Goal: Transaction & Acquisition: Download file/media

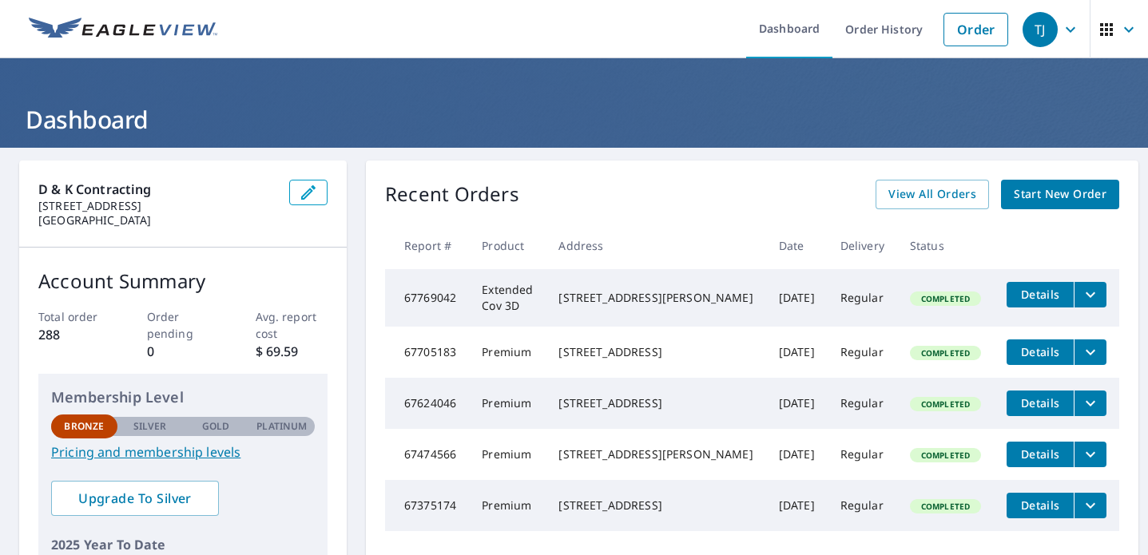
click at [637, 183] on div "Recent Orders View All Orders Start New Order" at bounding box center [752, 195] width 734 height 30
click at [932, 196] on span "View All Orders" at bounding box center [933, 195] width 88 height 20
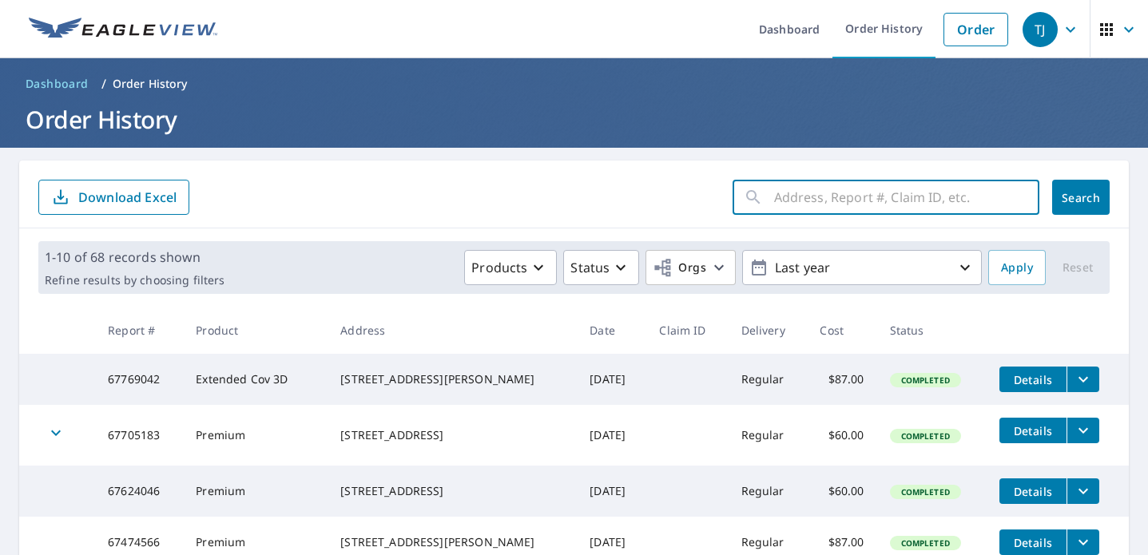
click at [811, 198] on input "text" at bounding box center [906, 197] width 265 height 45
type input "[PERSON_NAME]"
click at [1081, 197] on button "Search" at bounding box center [1082, 197] width 58 height 35
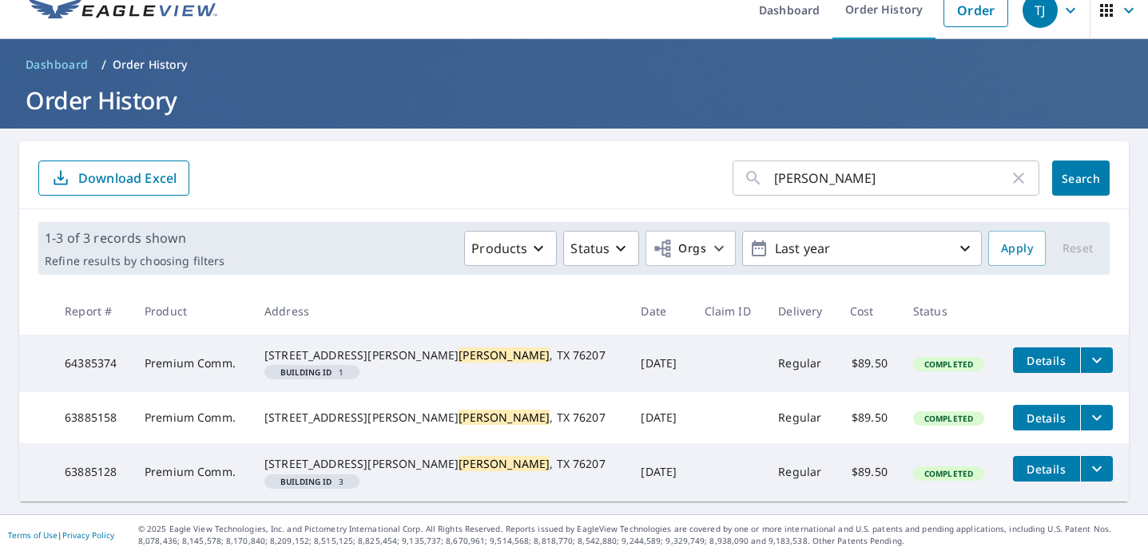
scroll to position [57, 0]
click at [1088, 460] on icon "filesDropdownBtn-63885128" at bounding box center [1097, 469] width 19 height 19
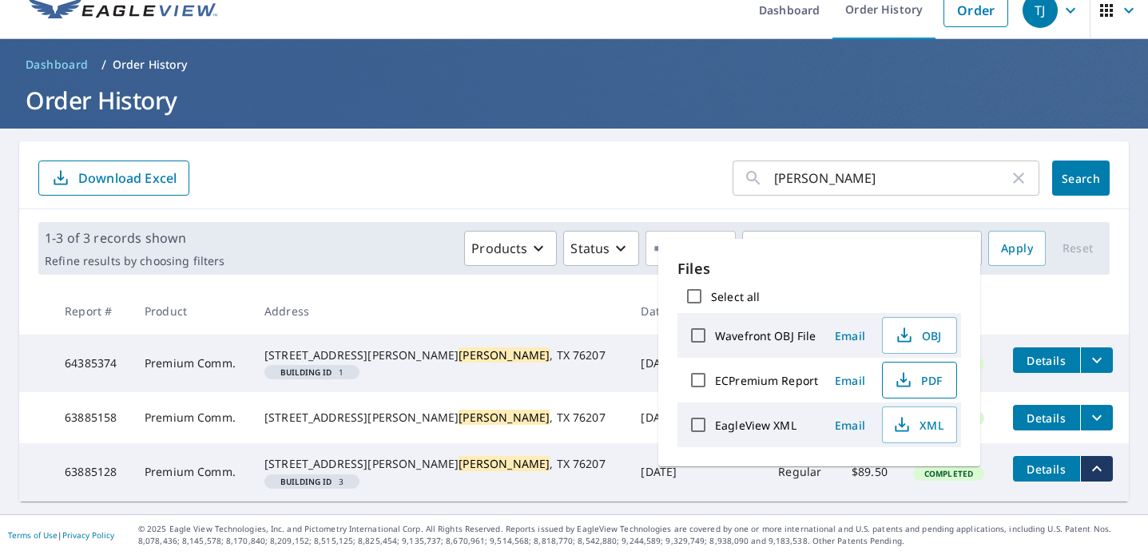
click at [922, 383] on span "PDF" at bounding box center [918, 380] width 51 height 19
click at [692, 403] on td at bounding box center [729, 417] width 74 height 51
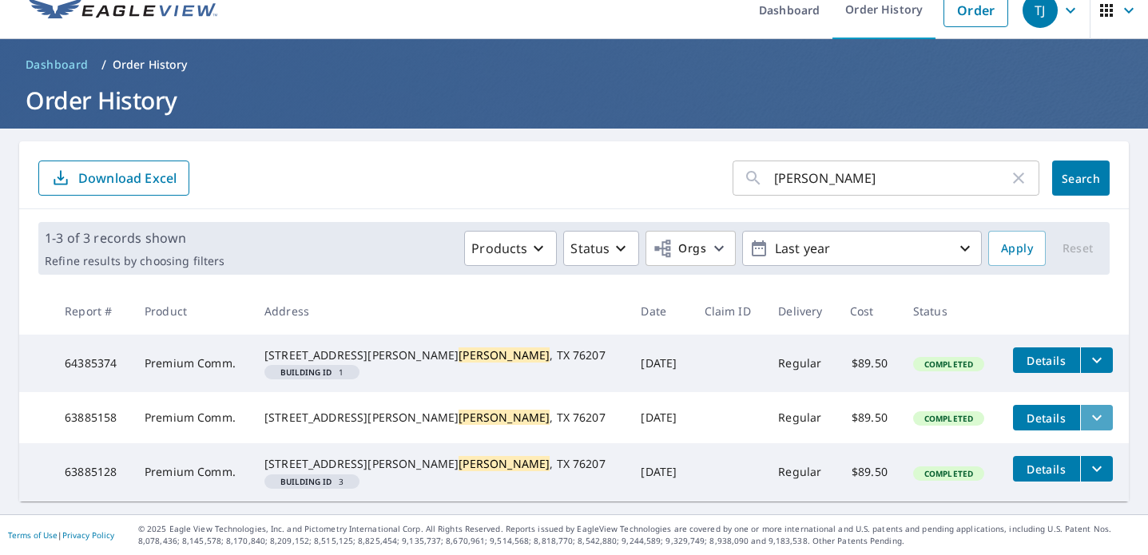
click at [1092, 416] on icon "filesDropdownBtn-63885158" at bounding box center [1097, 419] width 10 height 6
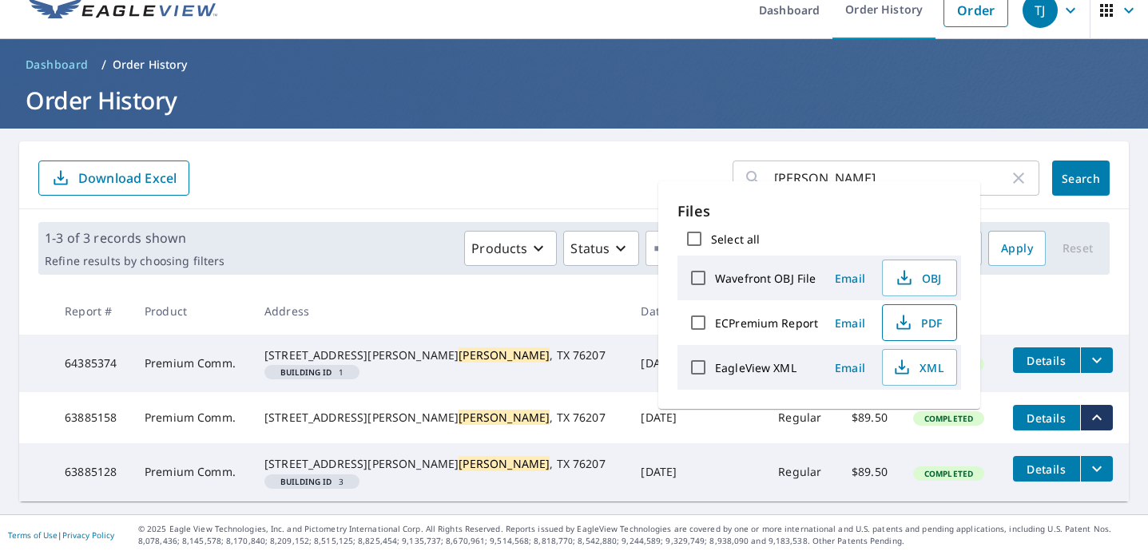
click at [922, 320] on span "PDF" at bounding box center [918, 322] width 51 height 19
click at [446, 335] on td "[STREET_ADDRESS][PERSON_NAME]" at bounding box center [440, 364] width 377 height 58
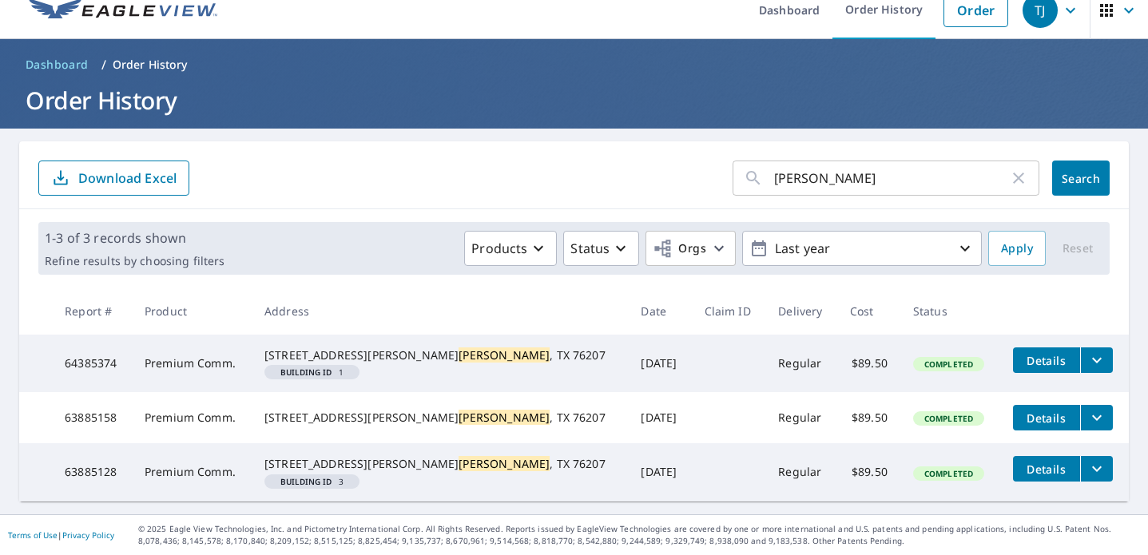
click at [1088, 351] on icon "filesDropdownBtn-64385374" at bounding box center [1097, 360] width 19 height 19
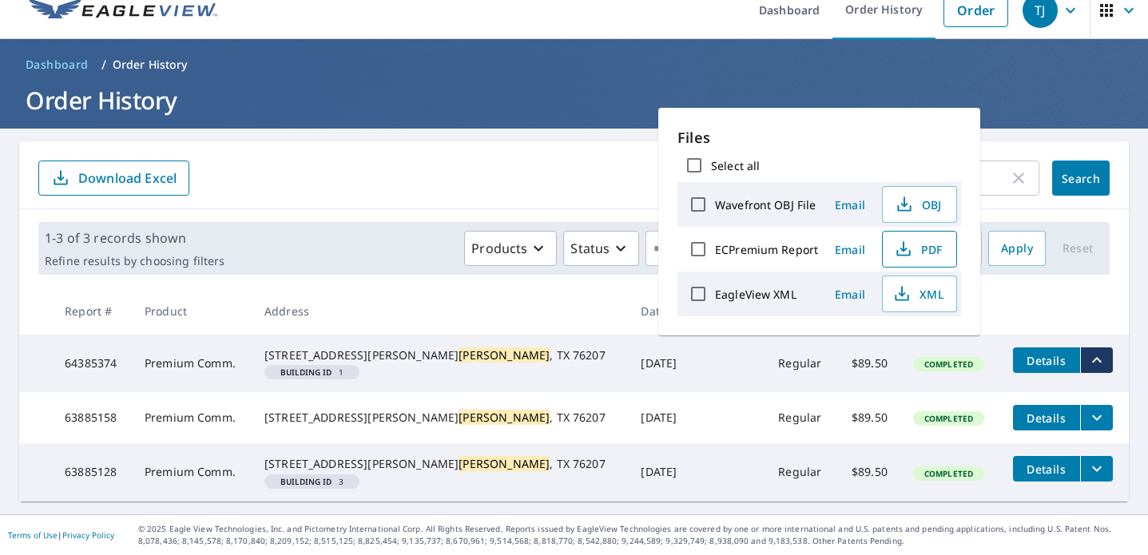
click at [925, 246] on span "PDF" at bounding box center [918, 249] width 51 height 19
click at [901, 500] on td "Completed" at bounding box center [951, 473] width 100 height 58
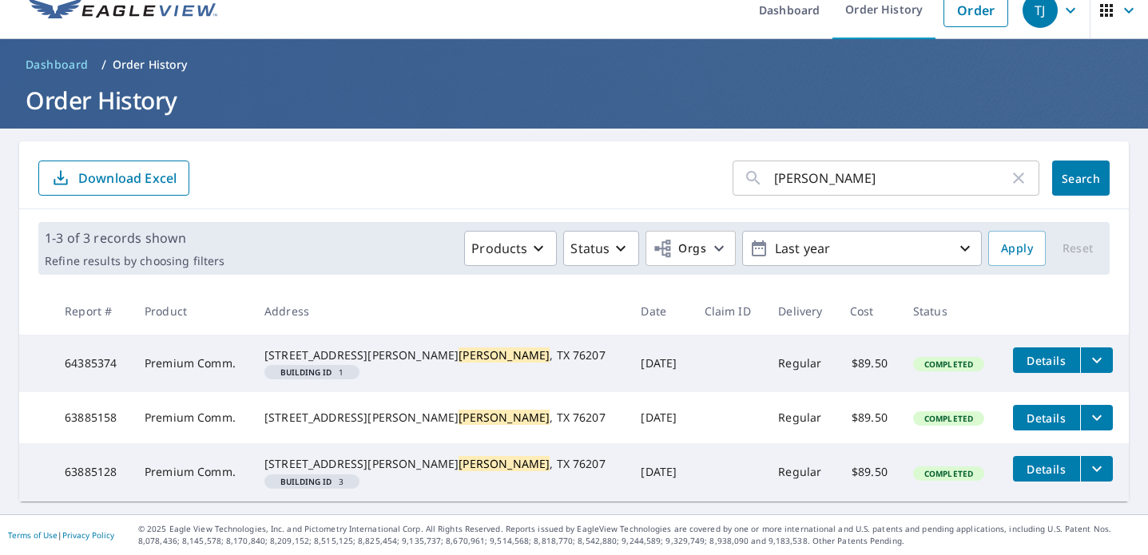
scroll to position [0, 0]
click at [567, 141] on div "[PERSON_NAME] ​ Search Download Excel" at bounding box center [574, 175] width 1110 height 68
click at [71, 52] on link "Dashboard" at bounding box center [57, 65] width 76 height 26
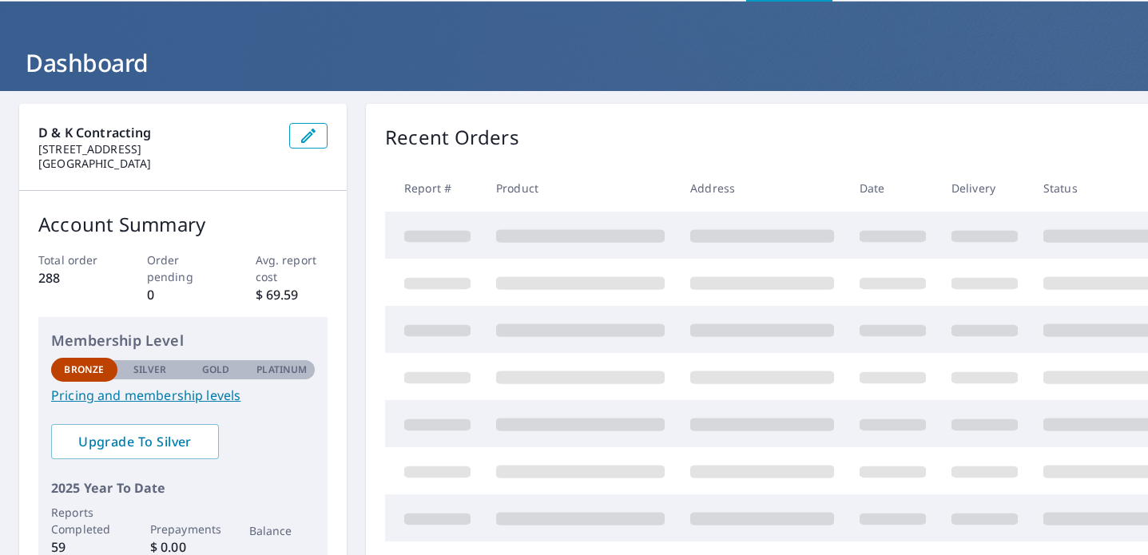
click at [591, 111] on div "Recent Orders Report # Product Address Date Delivery Status" at bounding box center [818, 403] width 904 height 599
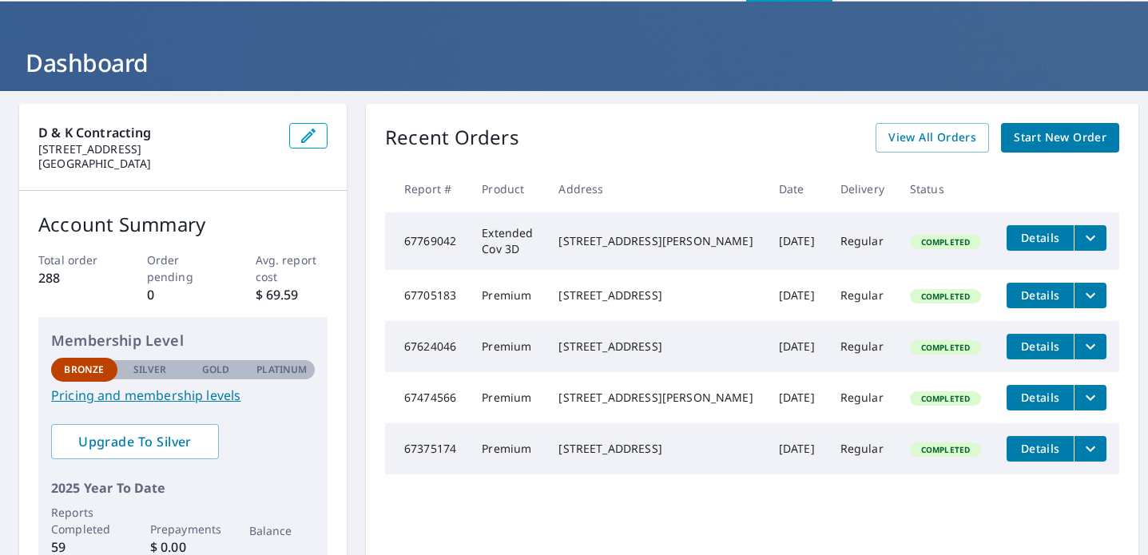
click at [771, 124] on div "Recent Orders View All Orders Start New Order" at bounding box center [752, 138] width 734 height 30
